Goal: Transaction & Acquisition: Subscribe to service/newsletter

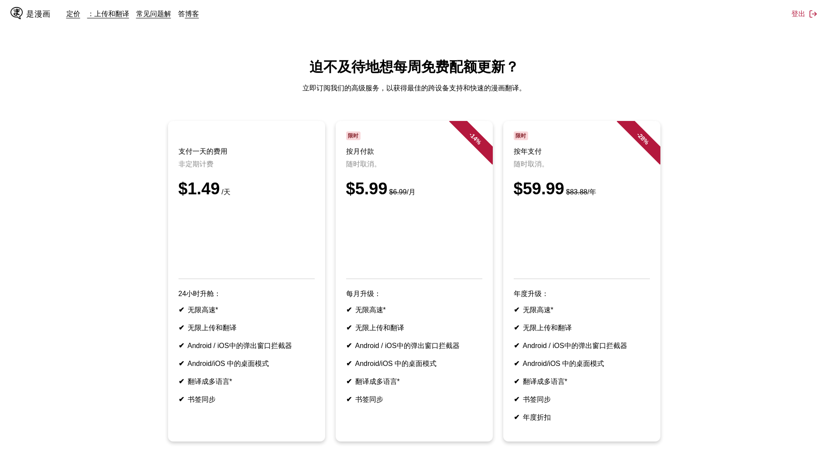
scroll to position [44, 0]
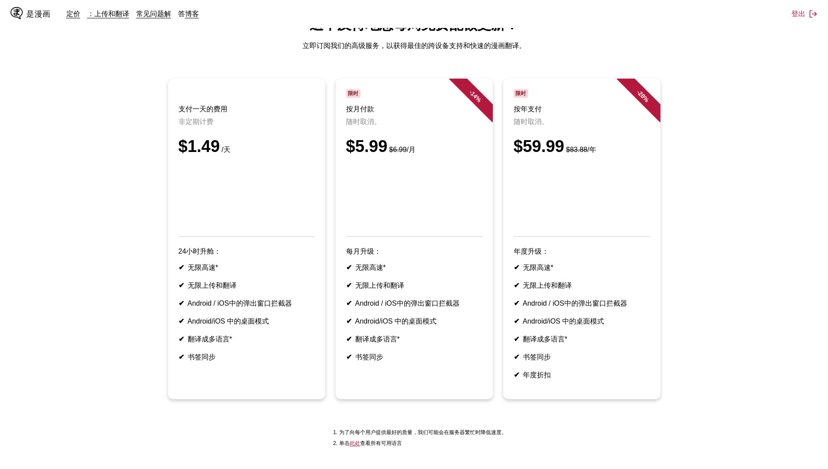
scroll to position [44, 0]
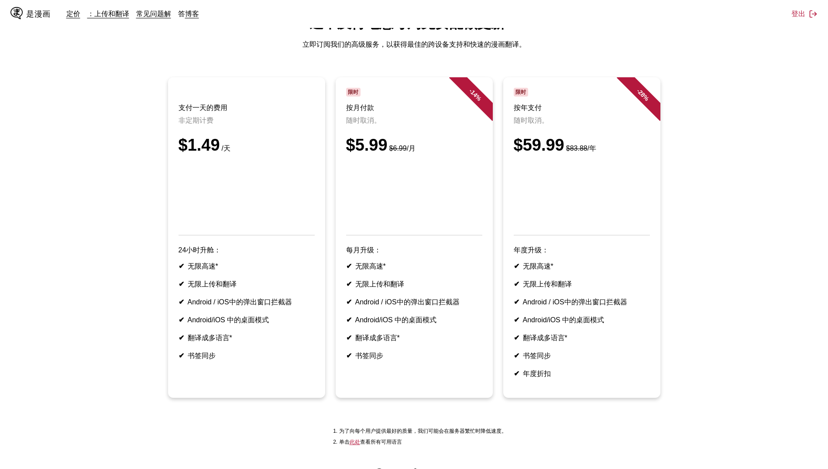
click at [6, 129] on main "迫不及待地想每周免费配额更新？ 立即订阅我们的高级服务，以获得最佳的跨设备支持和快速的漫画翻译。 支付一天的费用 非定期计费 $1.49 /天 24小时升舱：…" at bounding box center [414, 232] width 828 height 437
